Goal: Task Accomplishment & Management: Manage account settings

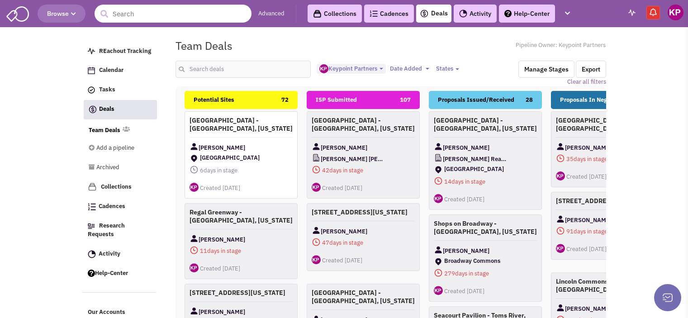
select select "1896"
select select
click at [483, 10] on link "Activity 1" at bounding box center [480, 14] width 54 height 18
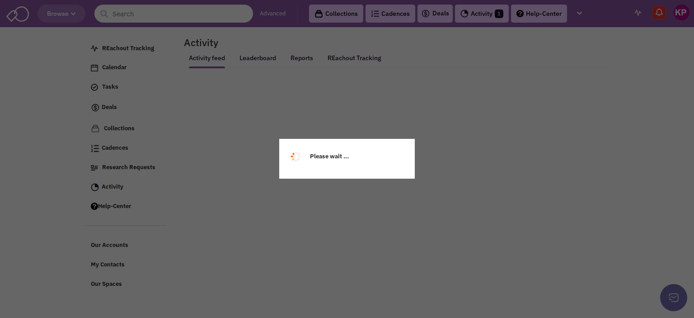
select select
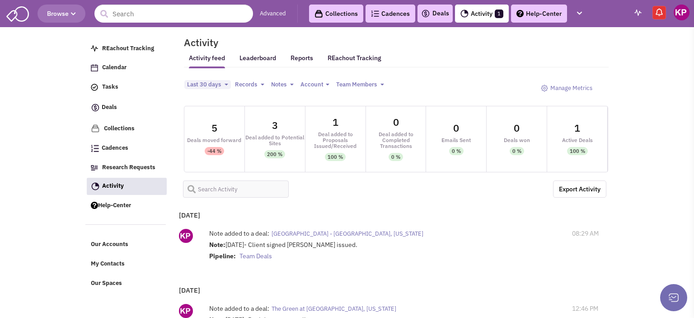
select select
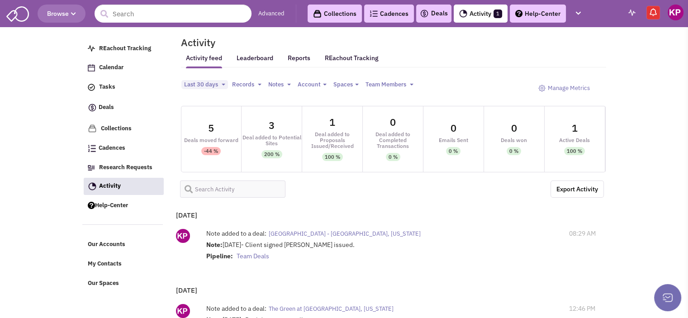
click at [436, 9] on link "Deals" at bounding box center [433, 13] width 28 height 11
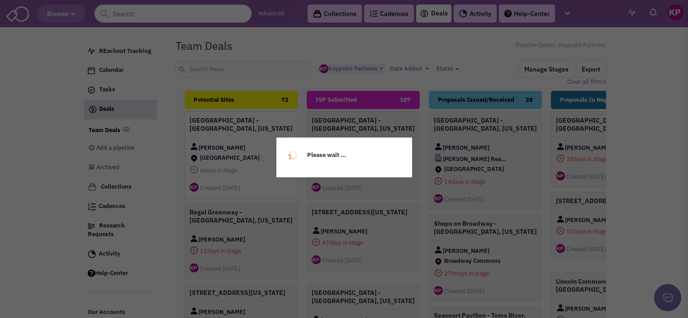
select select "1896"
select select
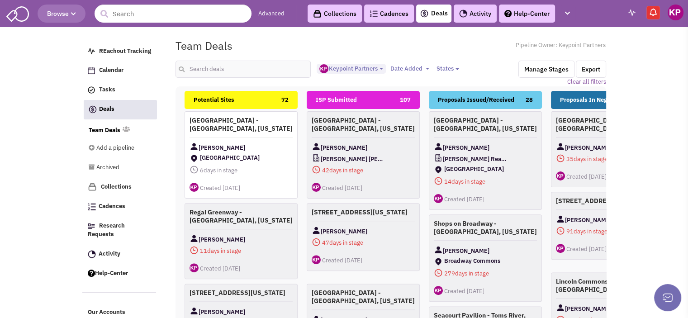
scroll to position [8, 0]
click at [231, 66] on input "text" at bounding box center [243, 69] width 136 height 17
type input "holyoke"
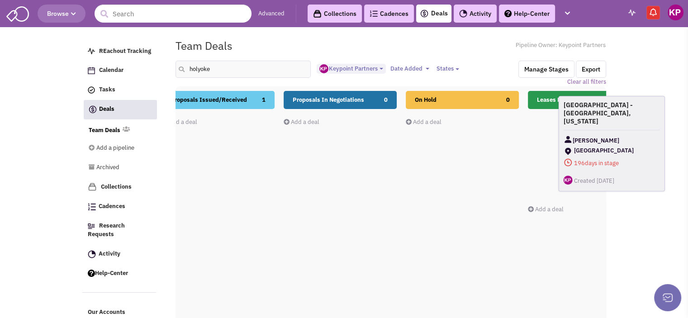
scroll to position [0, 305]
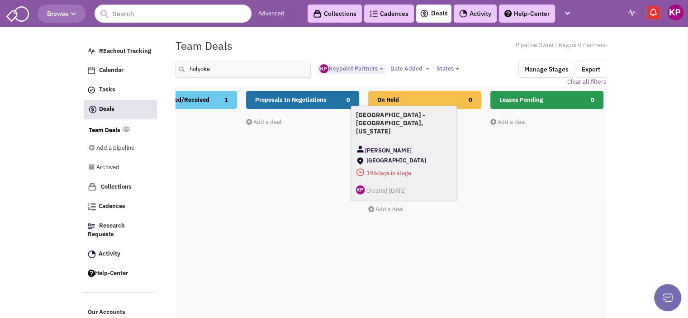
drag, startPoint x: 493, startPoint y: 139, endPoint x: 417, endPoint y: 134, distance: 75.6
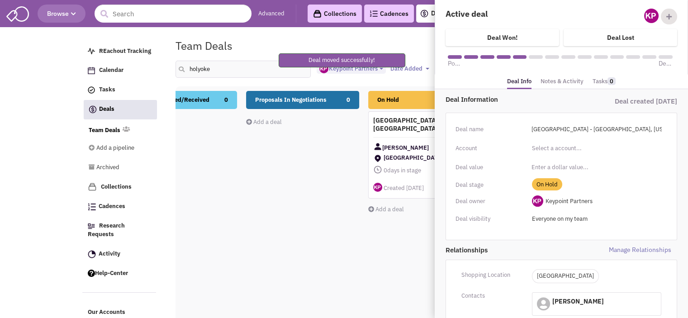
click at [551, 86] on link "Notes & Activity" at bounding box center [561, 81] width 43 height 13
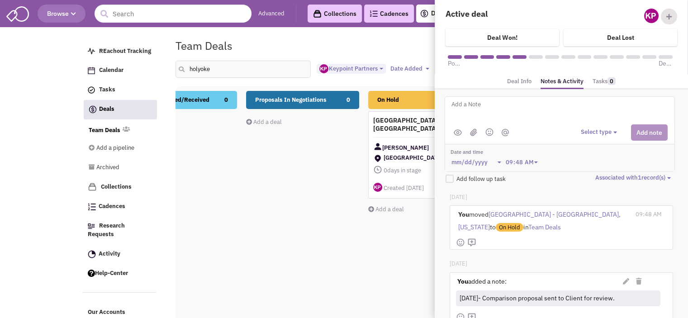
click at [504, 101] on textarea at bounding box center [562, 111] width 224 height 25
type textarea "9/18/25- Per Fabian, deal does not pencil; on hold for now."
click at [610, 129] on button "Select type" at bounding box center [599, 132] width 39 height 9
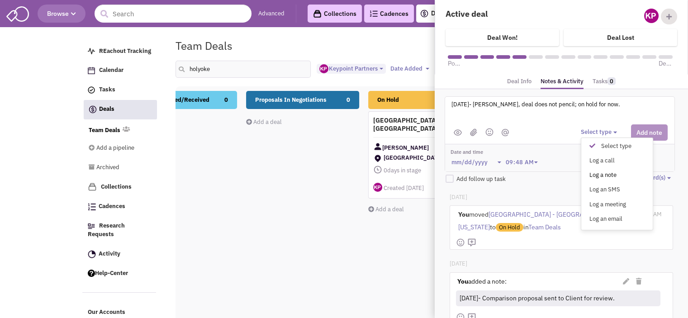
click at [598, 171] on div "Log a note" at bounding box center [594, 175] width 22 height 9
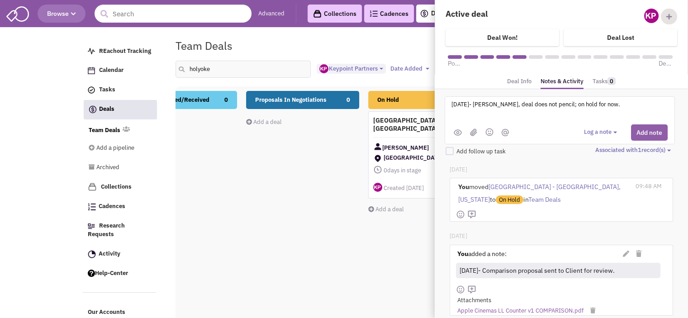
click at [643, 132] on button "Add note" at bounding box center [649, 132] width 37 height 16
